Goal: Task Accomplishment & Management: Use online tool/utility

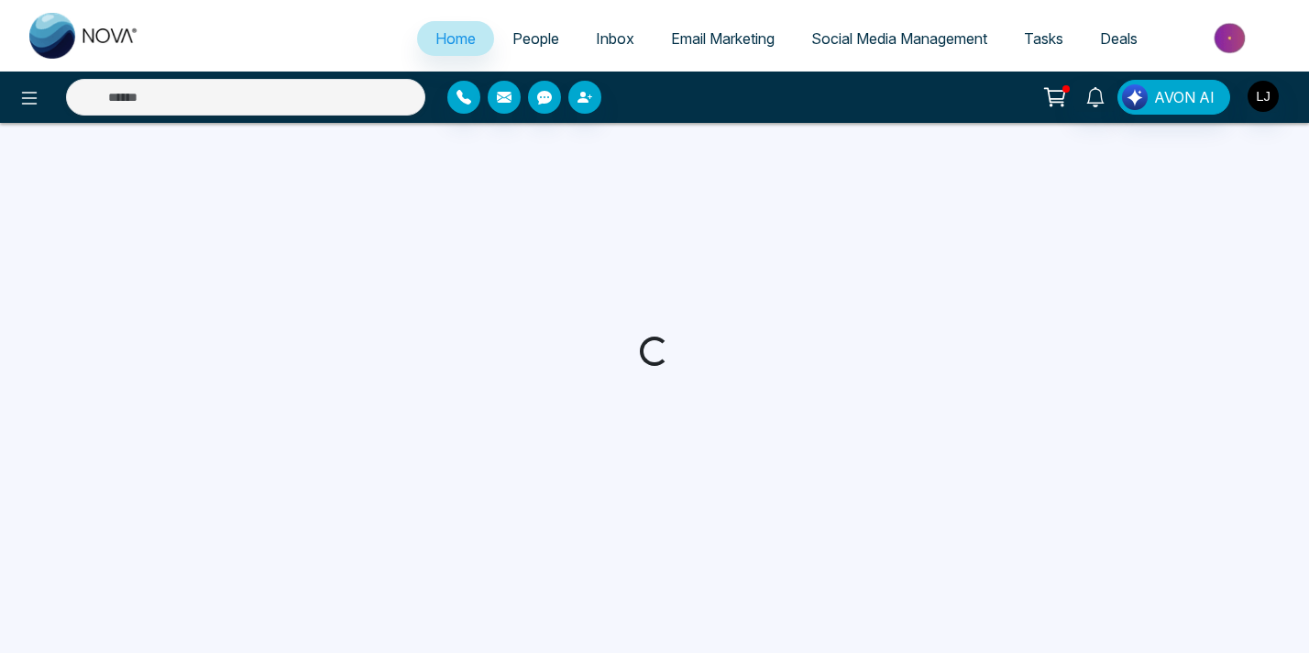
select select "*"
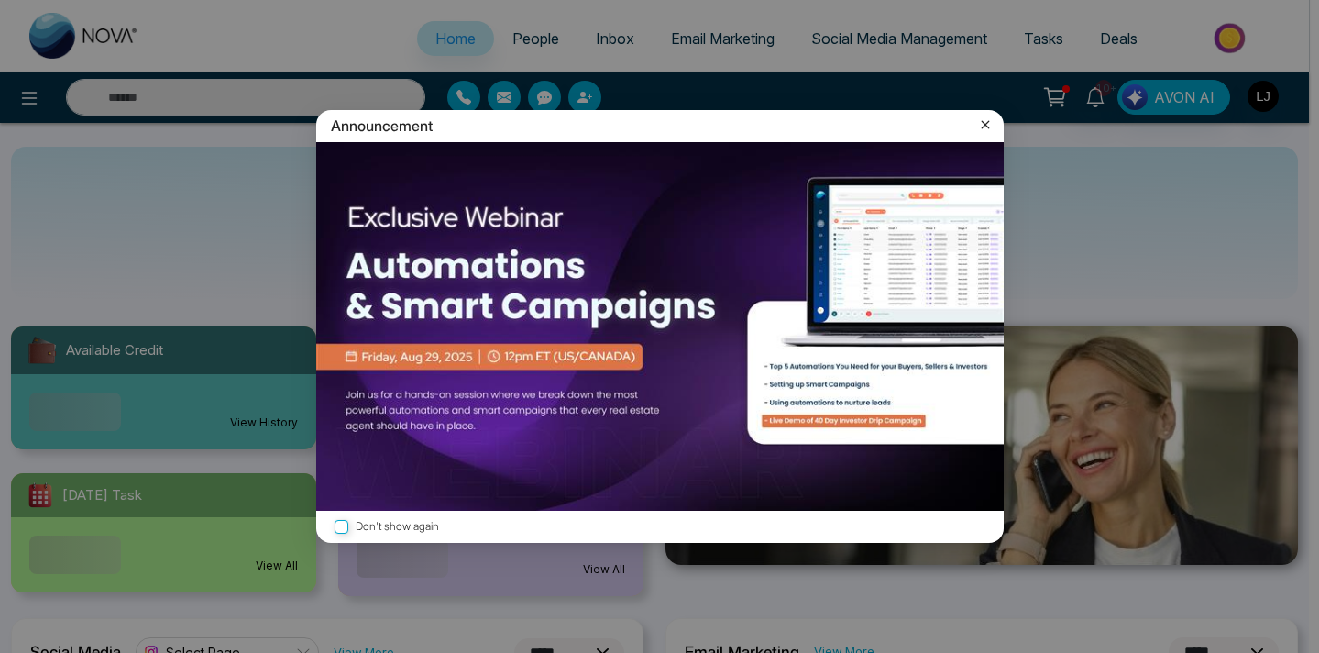
click at [983, 123] on icon at bounding box center [985, 125] width 8 height 8
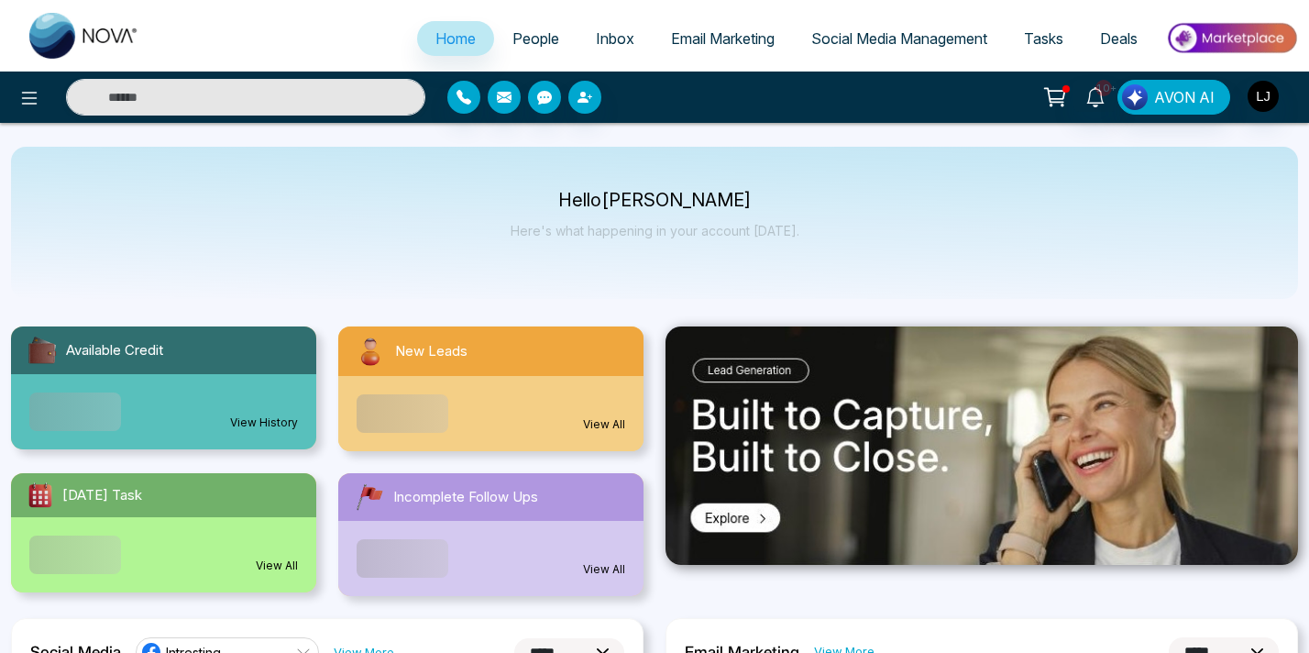
click at [860, 50] on link "Social Media Management" at bounding box center [899, 38] width 213 height 35
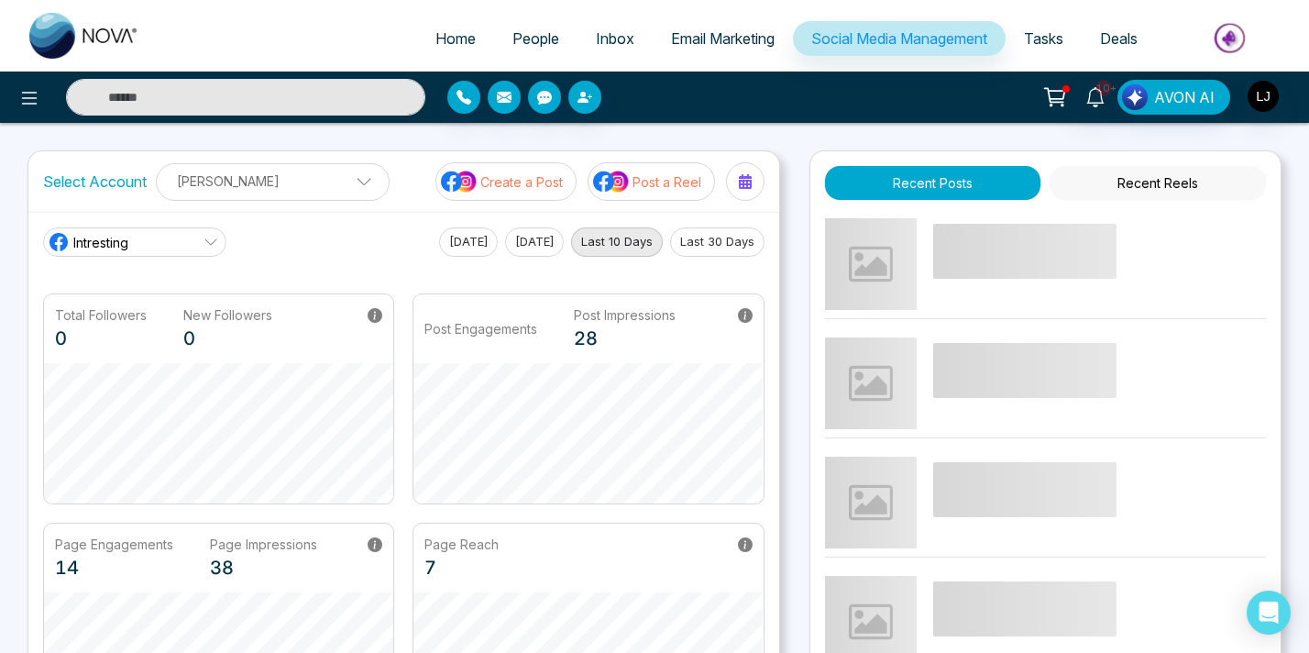
click at [759, 116] on div "10+ AVON AI" at bounding box center [654, 97] width 1309 height 51
click at [645, 175] on p "Post a Reel" at bounding box center [667, 181] width 69 height 19
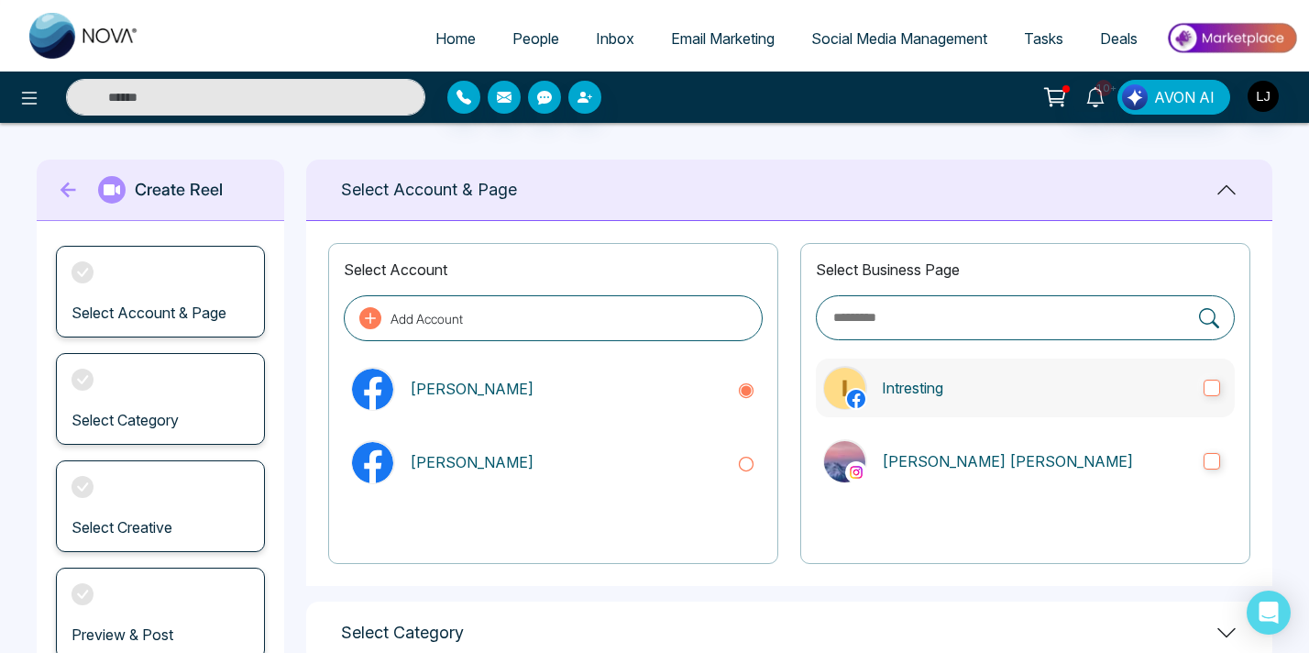
click at [1215, 396] on label "Intresting" at bounding box center [1025, 387] width 419 height 59
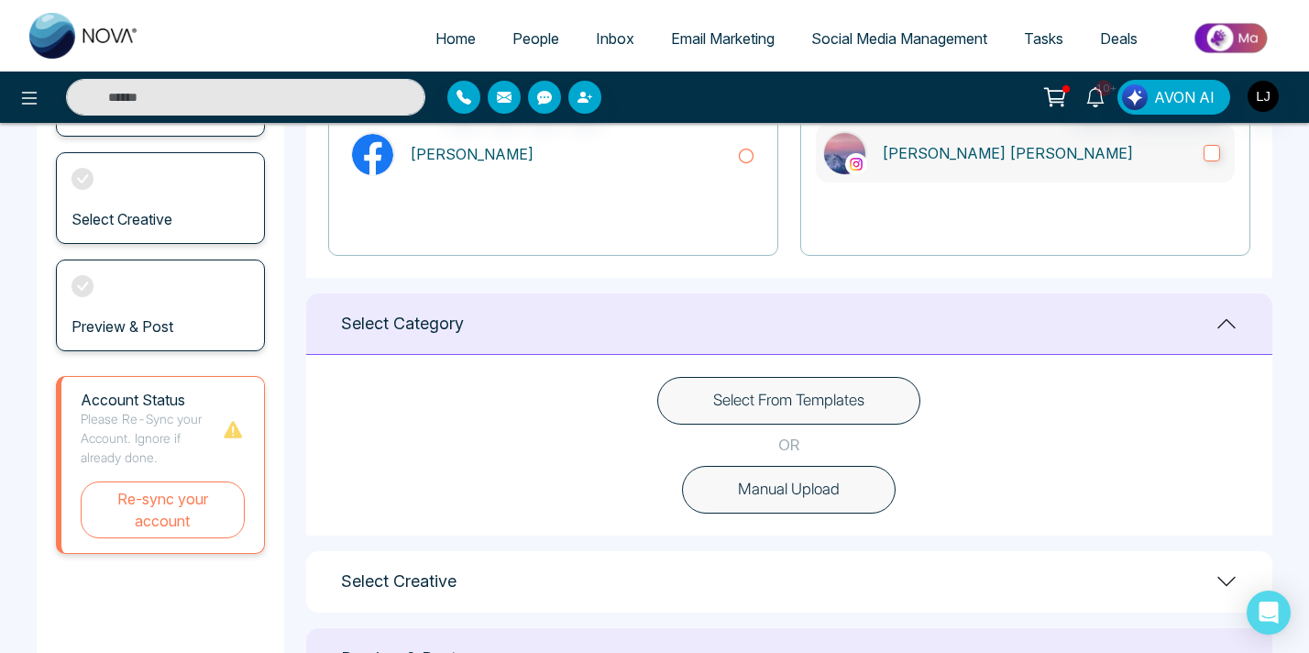
scroll to position [314, 0]
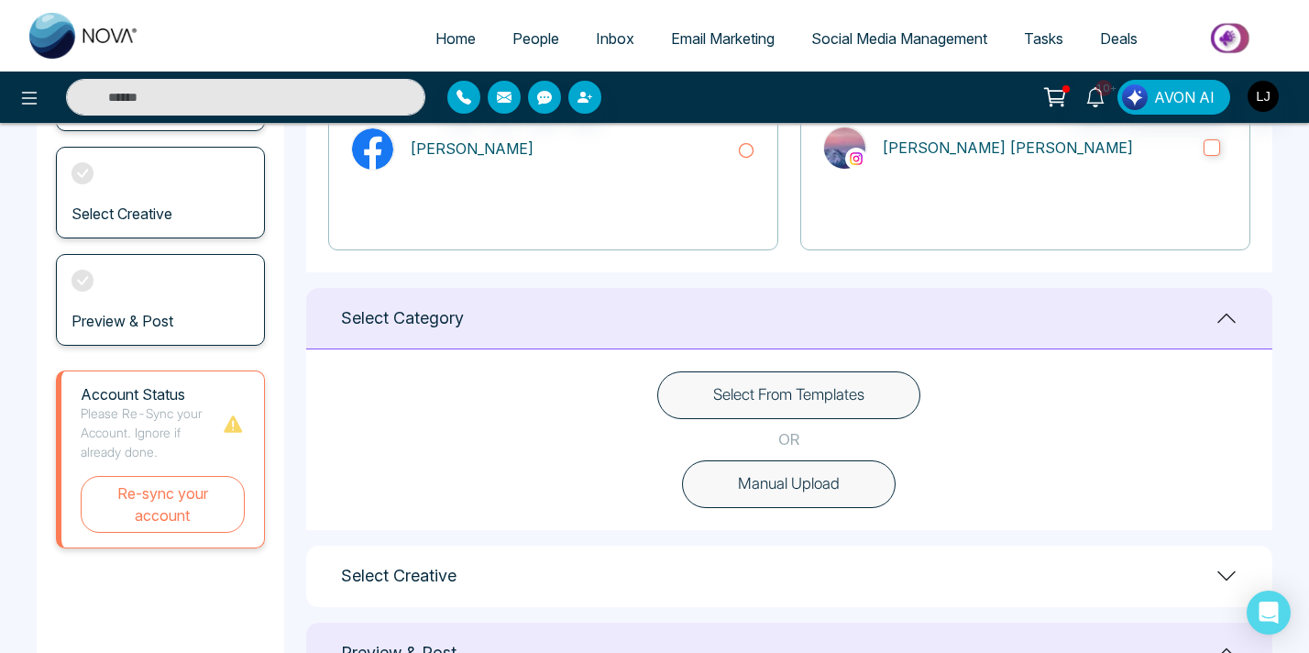
click at [810, 408] on button "Select From Templates" at bounding box center [788, 395] width 263 height 48
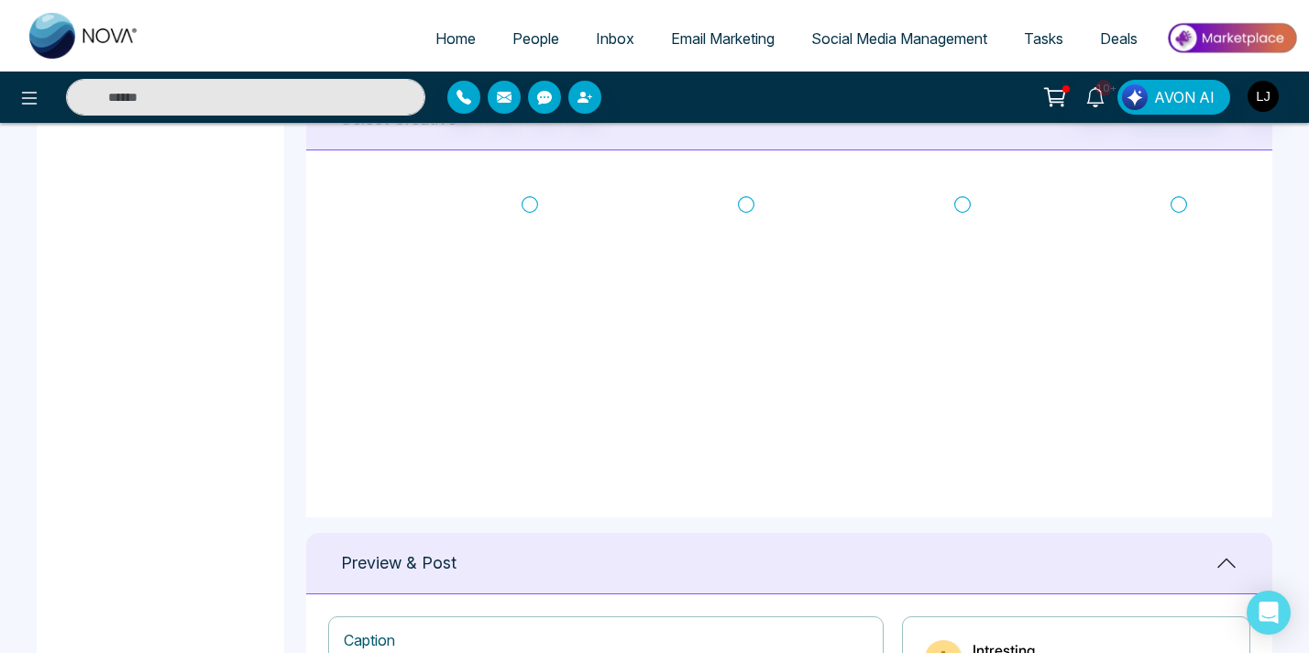
scroll to position [0, 0]
click at [530, 209] on icon at bounding box center [530, 209] width 17 height 18
click at [745, 209] on icon at bounding box center [746, 209] width 17 height 18
click at [966, 206] on icon at bounding box center [962, 209] width 17 height 18
click at [526, 209] on icon at bounding box center [530, 209] width 17 height 18
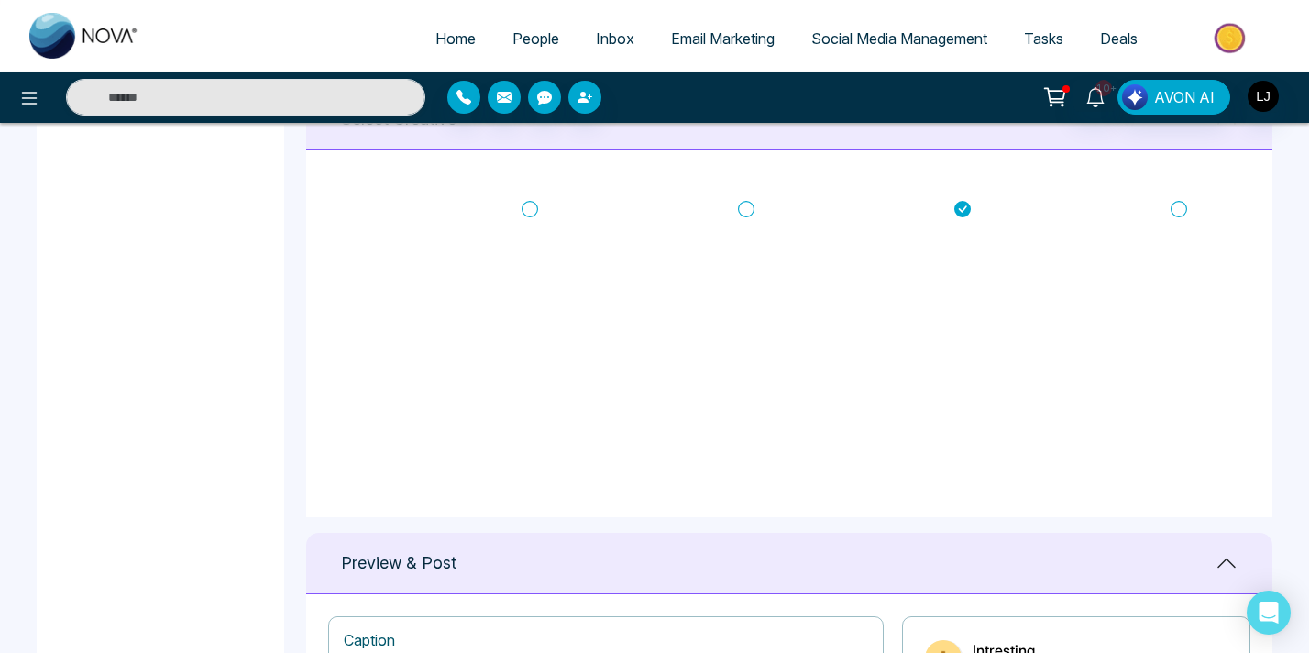
type textarea "**********"
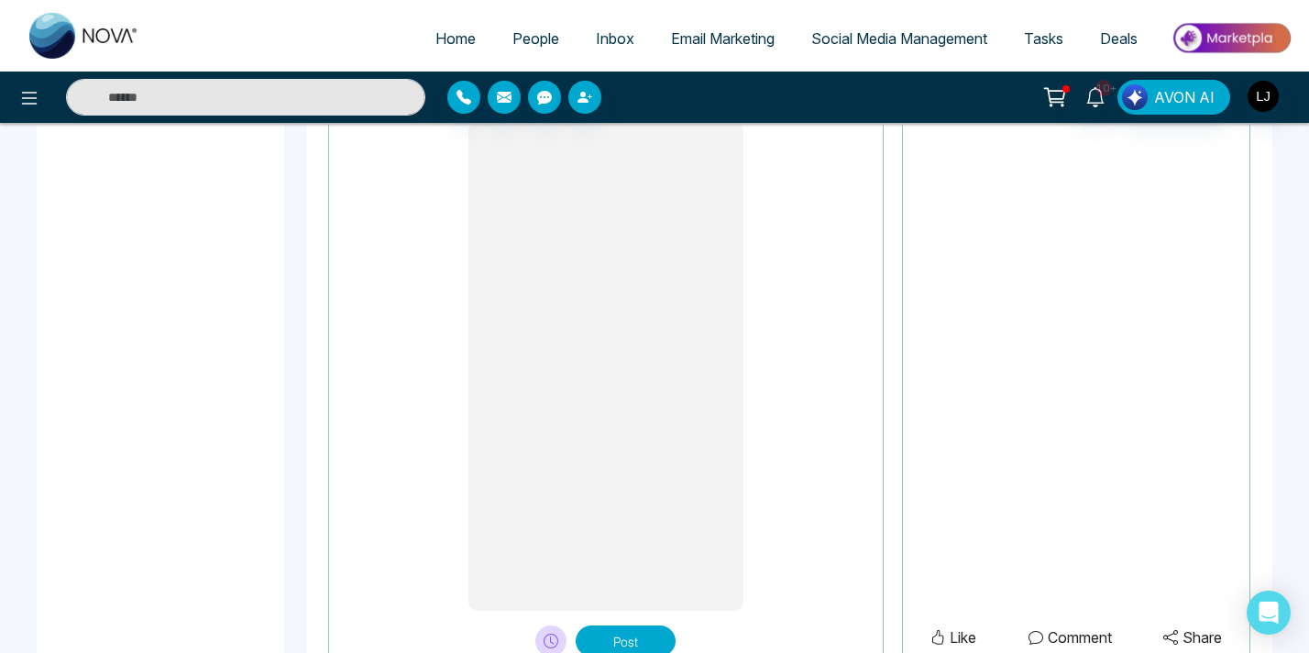
scroll to position [1548, 0]
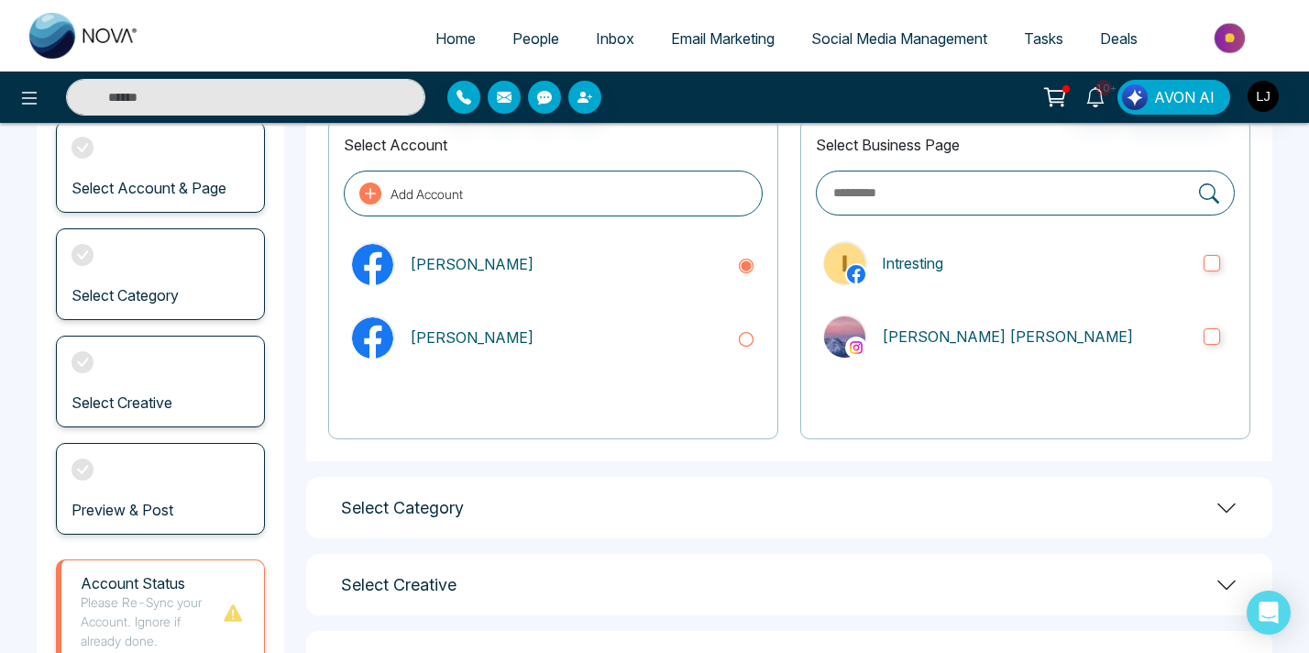
scroll to position [272, 0]
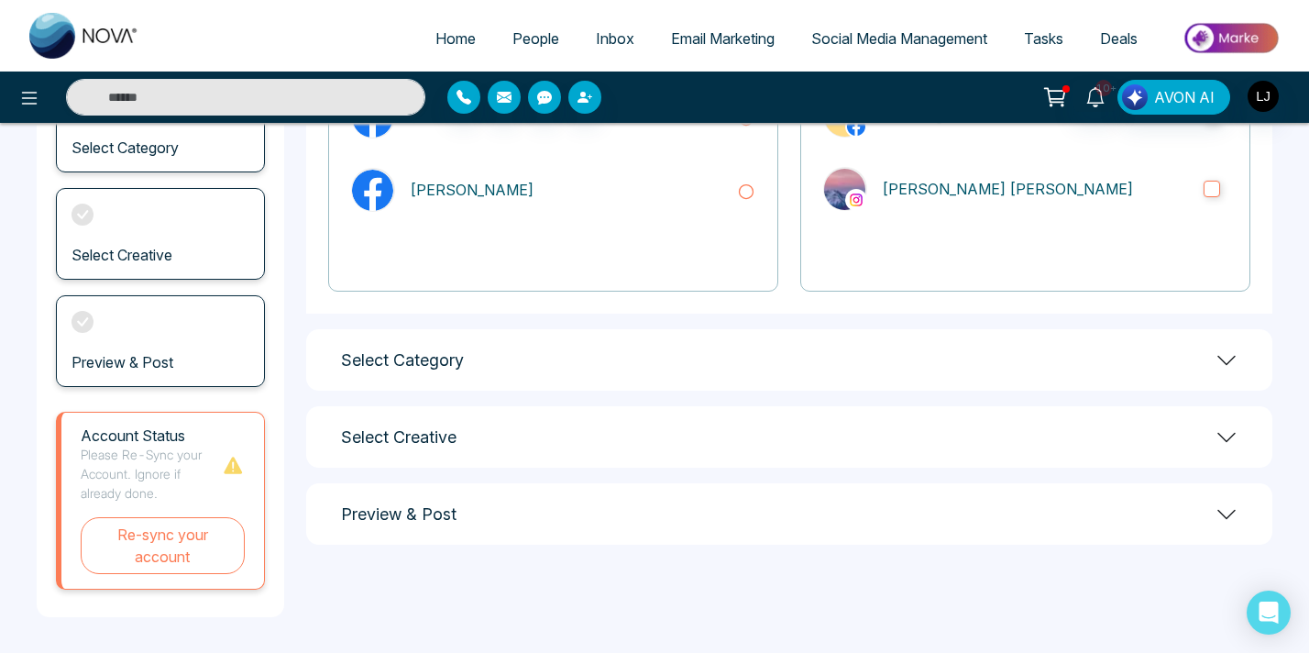
click at [1197, 354] on div "Select Category" at bounding box center [789, 359] width 966 height 61
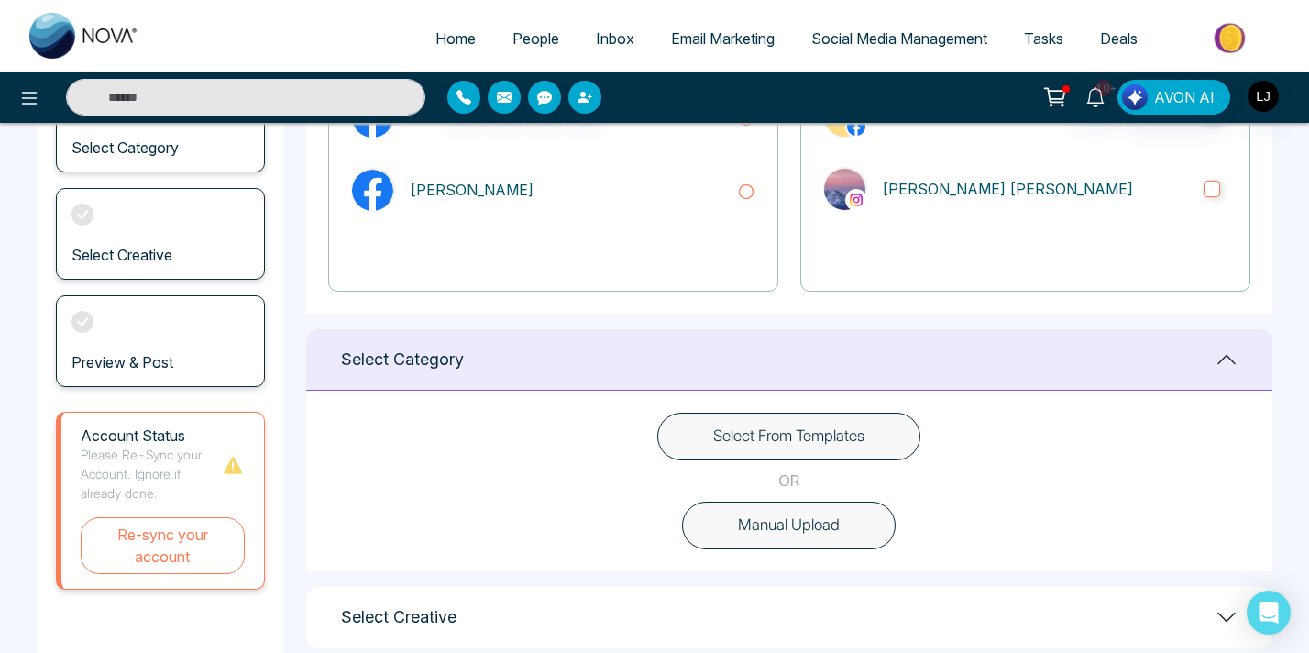
click at [822, 433] on button "Select From Templates" at bounding box center [788, 437] width 263 height 48
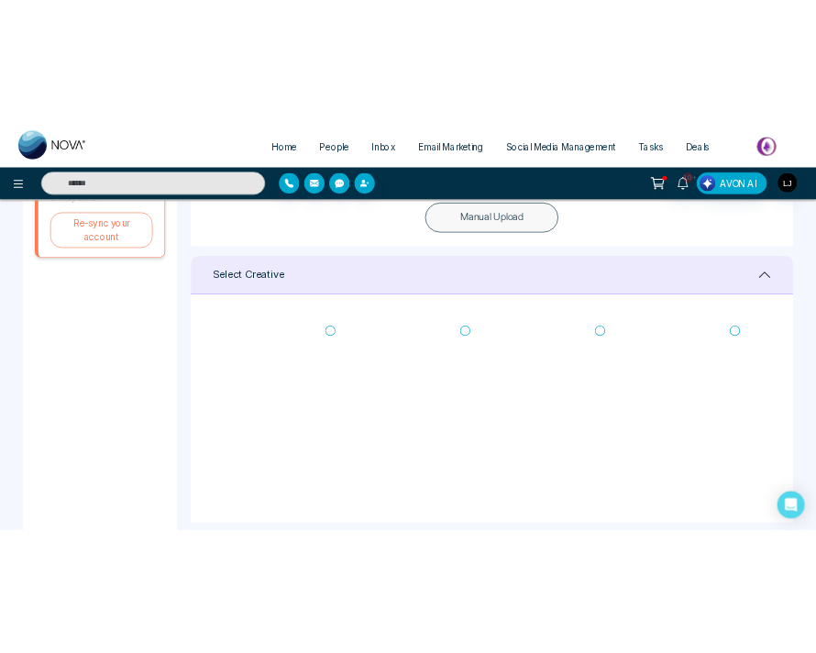
scroll to position [738, 0]
